Goal: Information Seeking & Learning: Learn about a topic

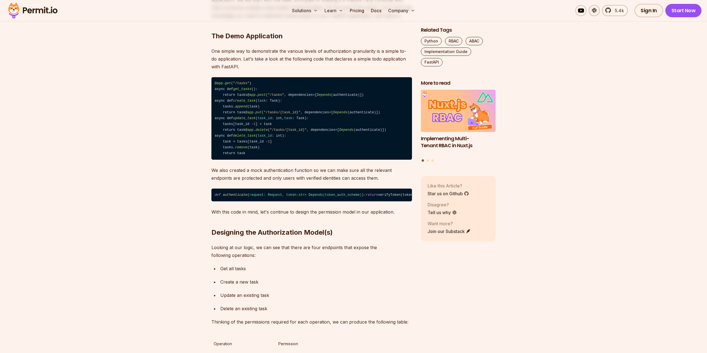
scroll to position [472, 0]
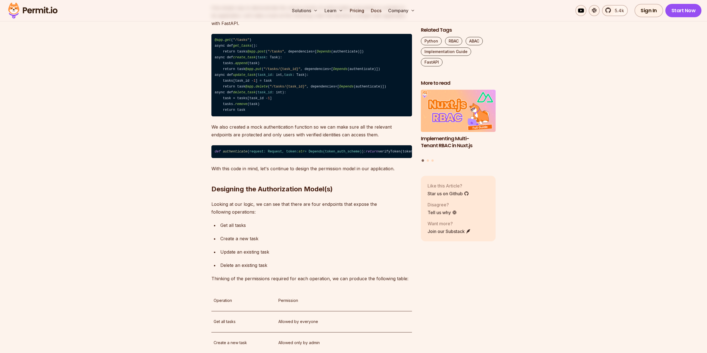
click at [15, 16] on img at bounding box center [33, 10] width 54 height 19
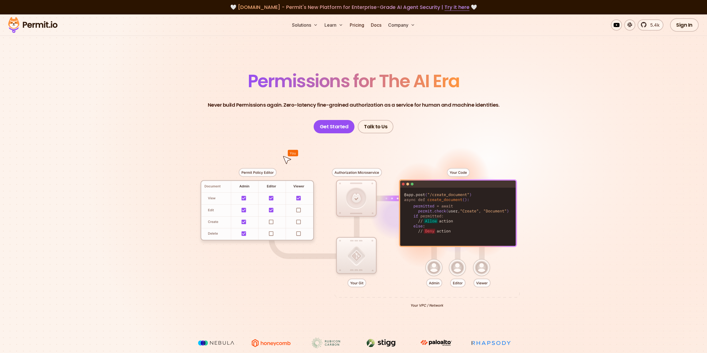
drag, startPoint x: 346, startPoint y: 188, endPoint x: 405, endPoint y: 202, distance: 60.6
click at [405, 202] on div at bounding box center [353, 235] width 389 height 204
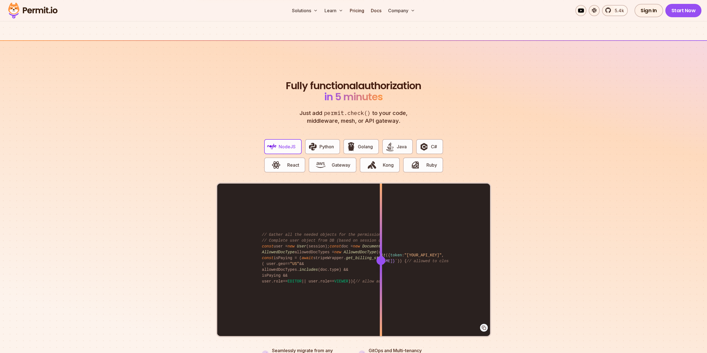
scroll to position [1000, 0]
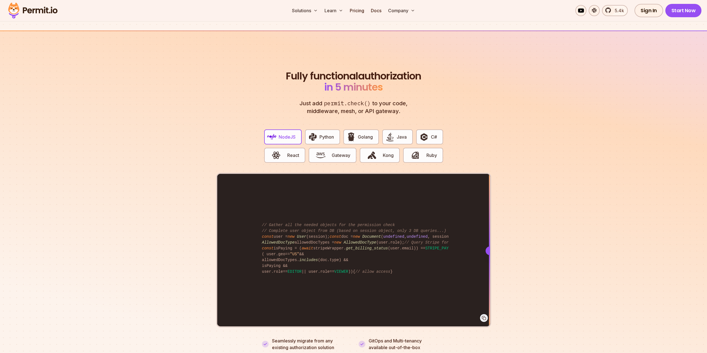
drag, startPoint x: 382, startPoint y: 239, endPoint x: 699, endPoint y: 366, distance: 341.8
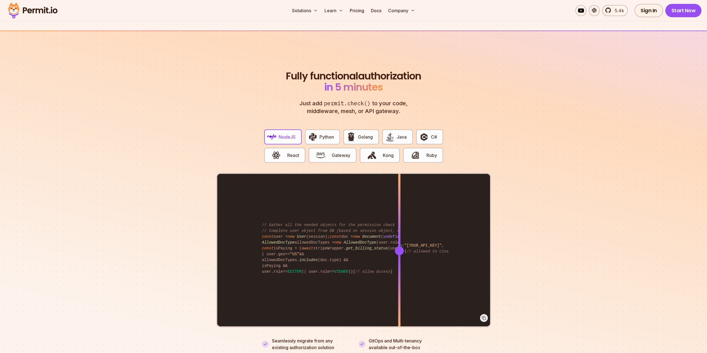
drag, startPoint x: 487, startPoint y: 247, endPoint x: 399, endPoint y: 256, distance: 88.2
click at [399, 256] on div at bounding box center [399, 250] width 2 height 153
click at [315, 134] on img "button" at bounding box center [312, 136] width 9 height 9
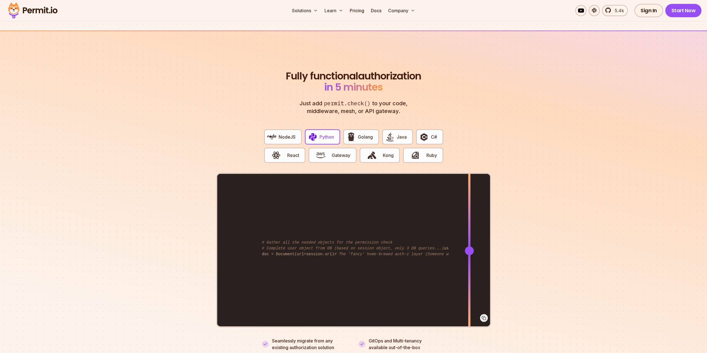
drag, startPoint x: 379, startPoint y: 248, endPoint x: 469, endPoint y: 243, distance: 89.9
click at [469, 246] on div at bounding box center [469, 250] width 9 height 9
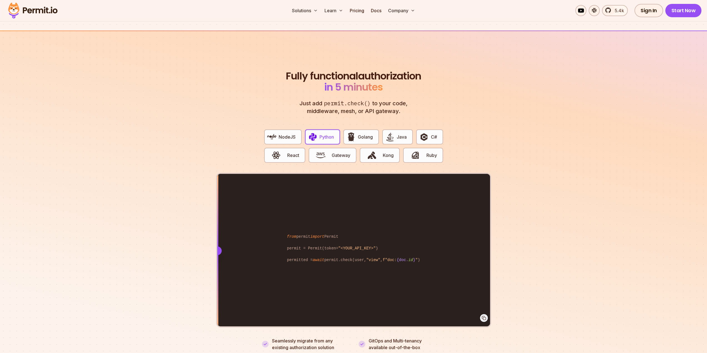
drag, startPoint x: 469, startPoint y: 243, endPoint x: 212, endPoint y: 247, distance: 256.7
click at [212, 247] on section "Fully functional authorization in 5 minutes Just add permit.check() to your cod…" at bounding box center [353, 204] width 707 height 347
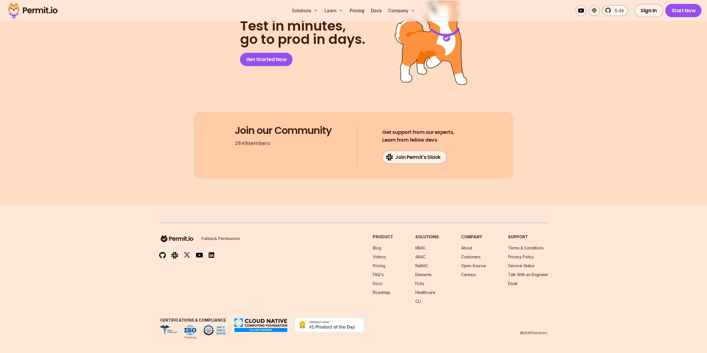
scroll to position [2875, 0]
click at [326, 332] on img at bounding box center [329, 324] width 69 height 15
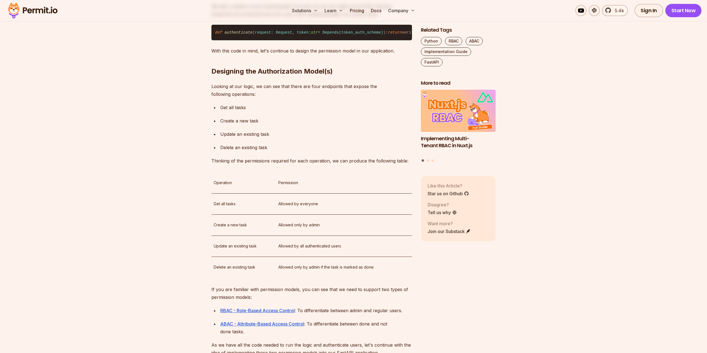
scroll to position [472, 0]
